Goal: Navigation & Orientation: Find specific page/section

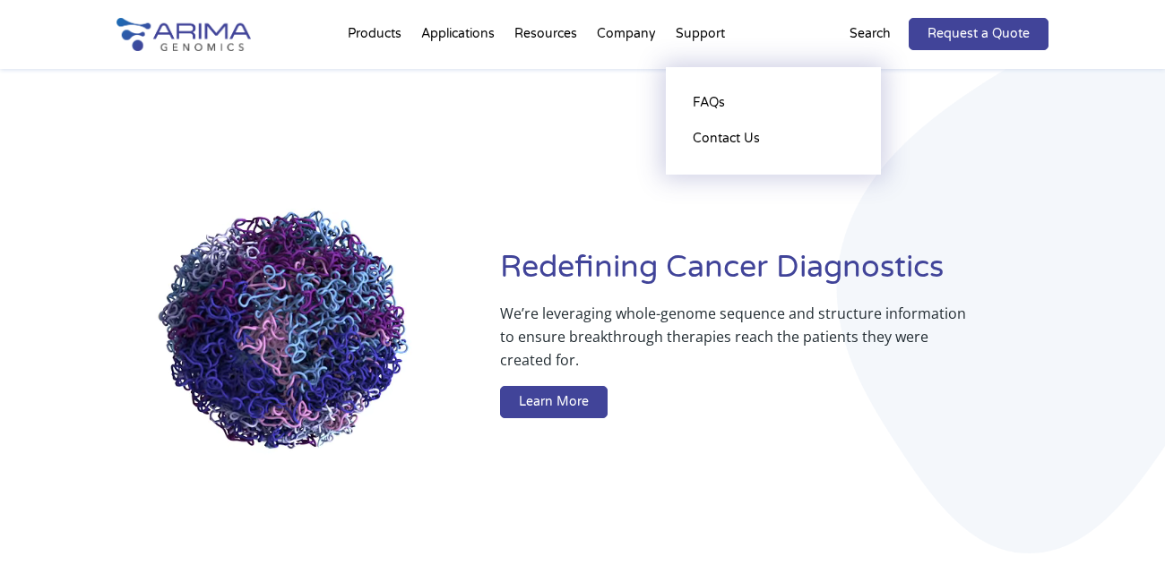
click at [707, 23] on li "Support FAQs Contact Us" at bounding box center [700, 37] width 69 height 61
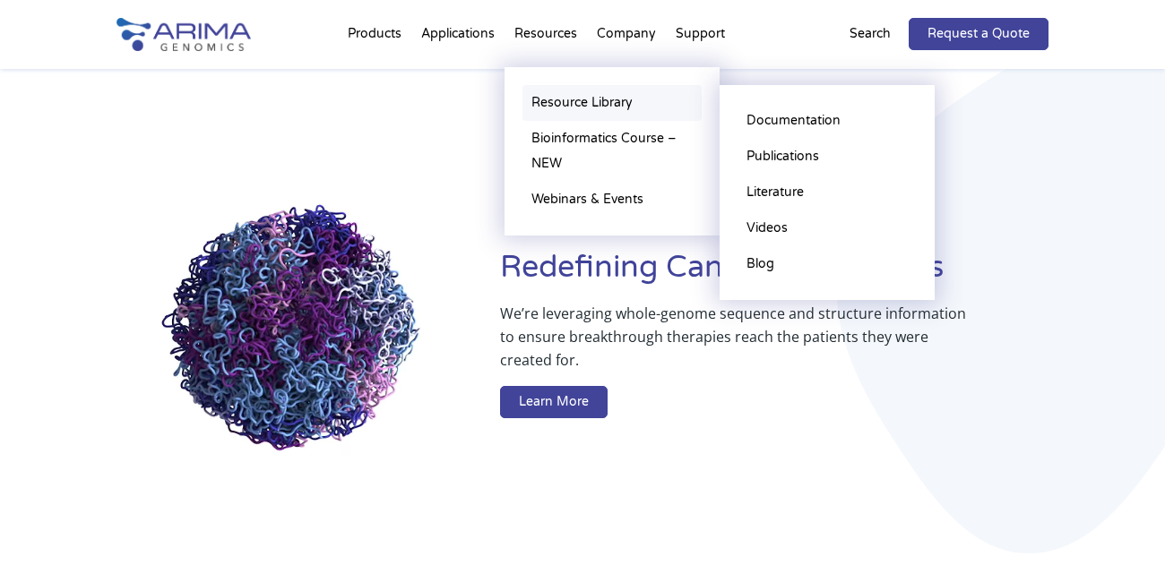
click at [597, 98] on link "Resource Library" at bounding box center [611, 103] width 179 height 36
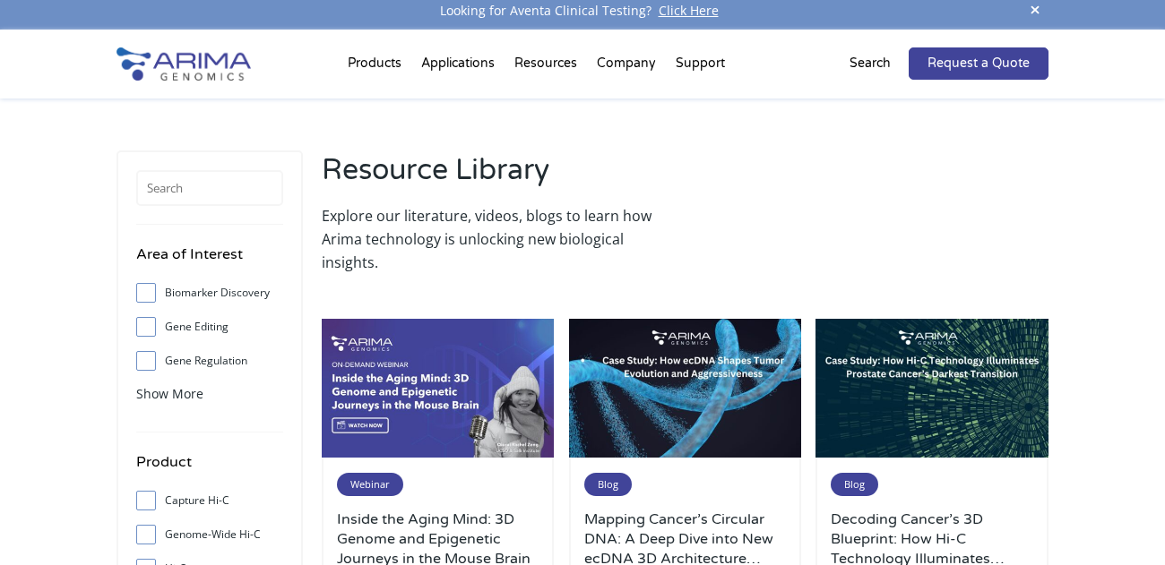
scroll to position [18, 0]
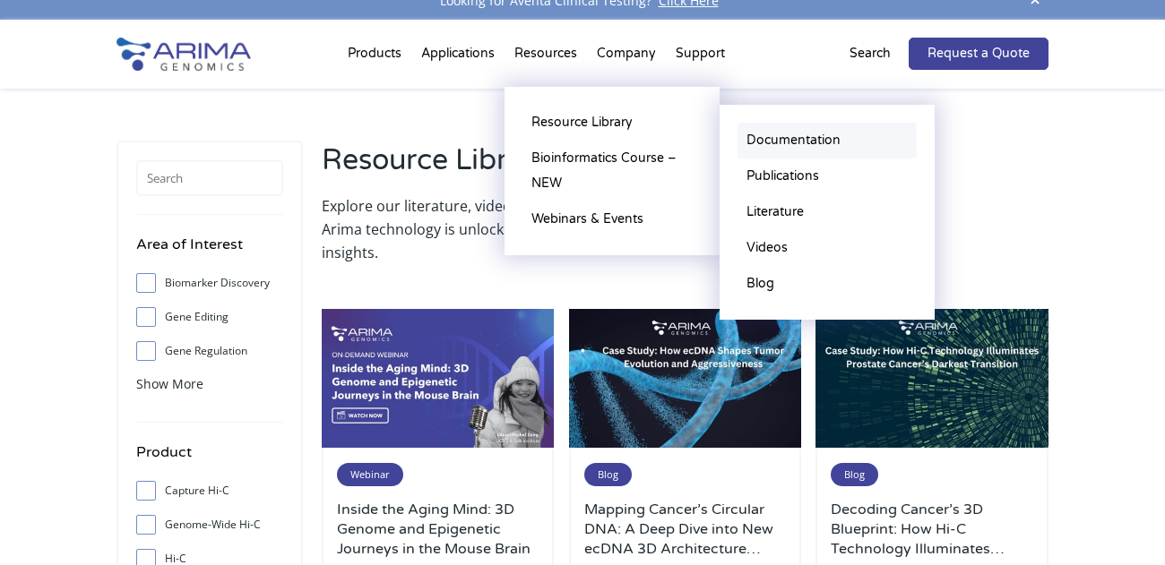
click at [799, 126] on link "Documentation" at bounding box center [826, 141] width 179 height 36
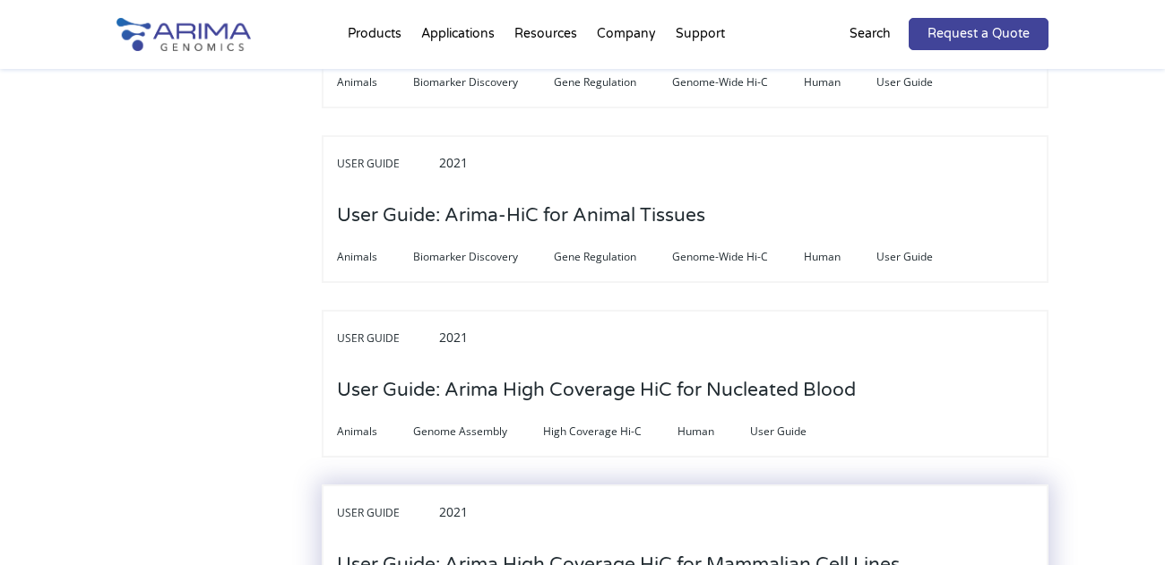
scroll to position [5128, 0]
